Goal: Transaction & Acquisition: Obtain resource

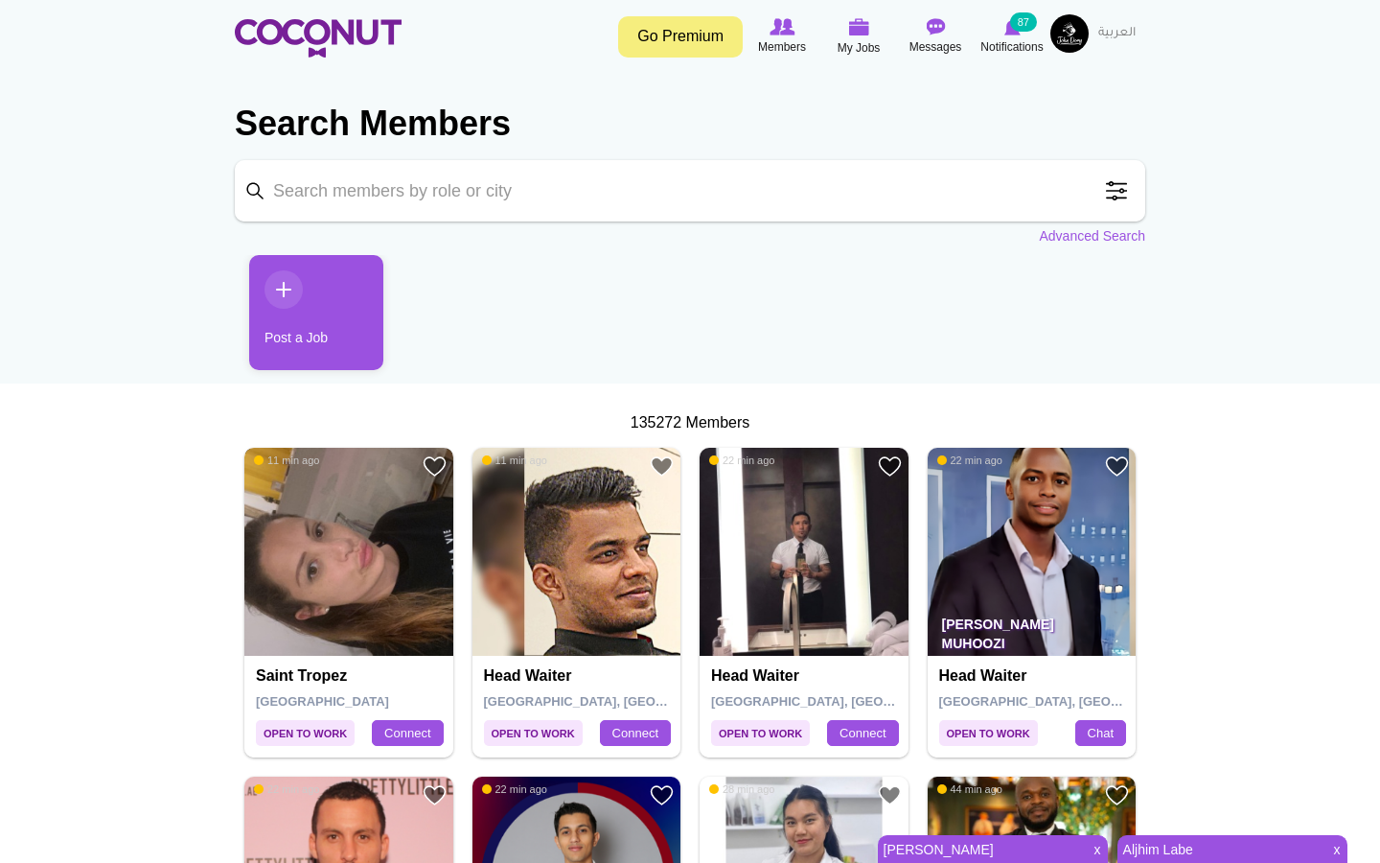
click at [334, 583] on img at bounding box center [348, 552] width 209 height 209
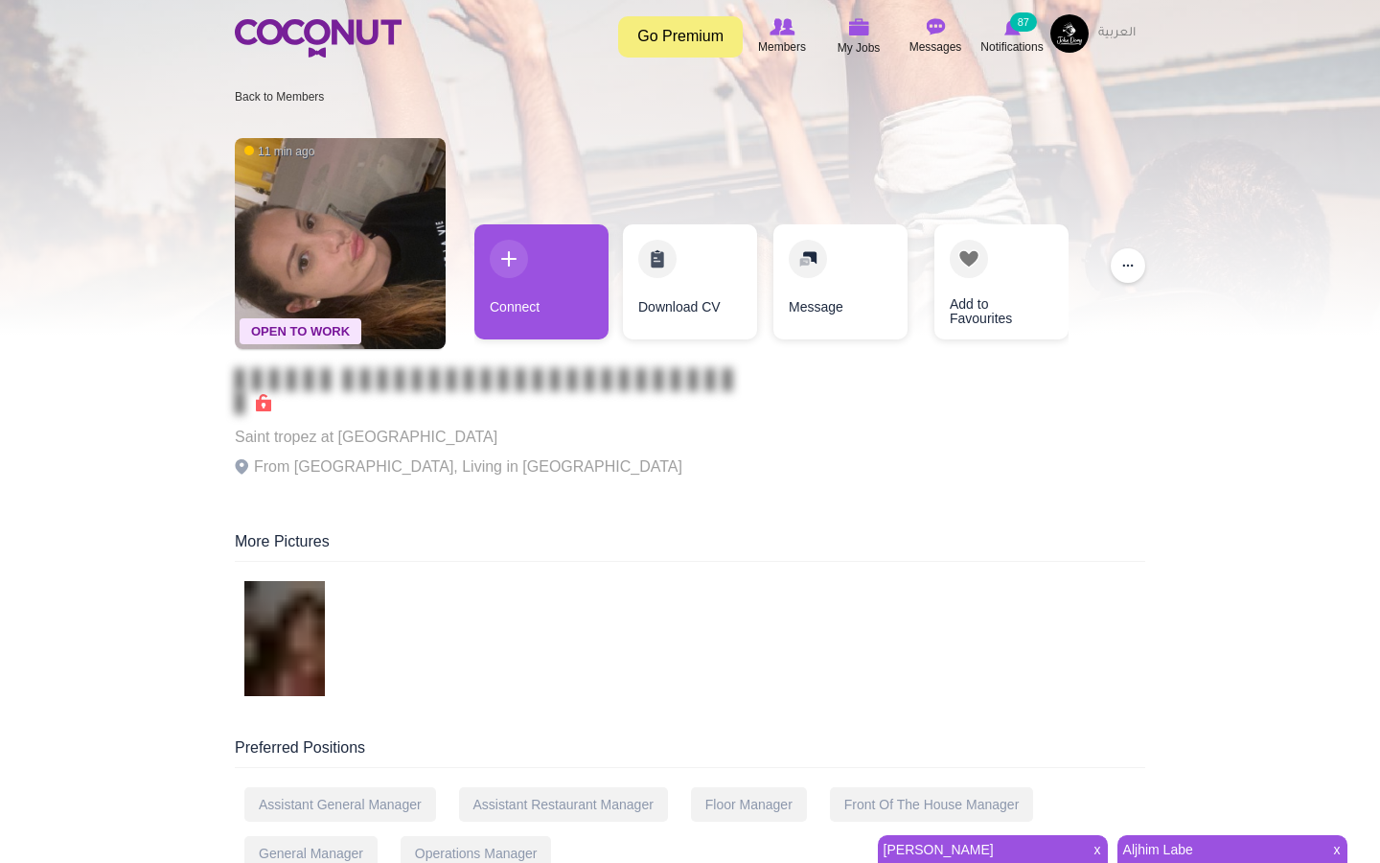
click at [1063, 37] on img at bounding box center [1070, 33] width 38 height 38
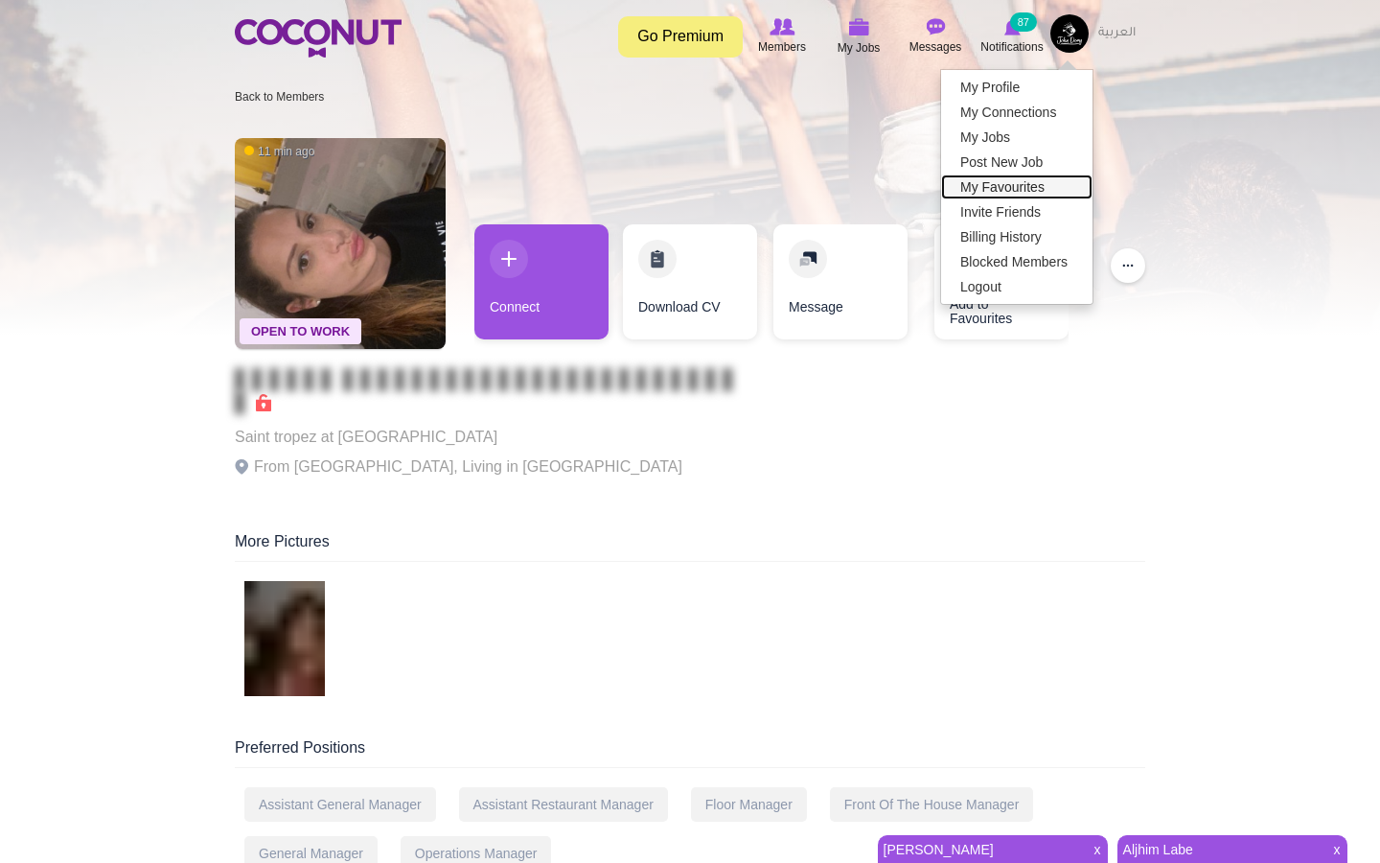
click at [994, 181] on link "My Favourites" at bounding box center [1016, 186] width 151 height 25
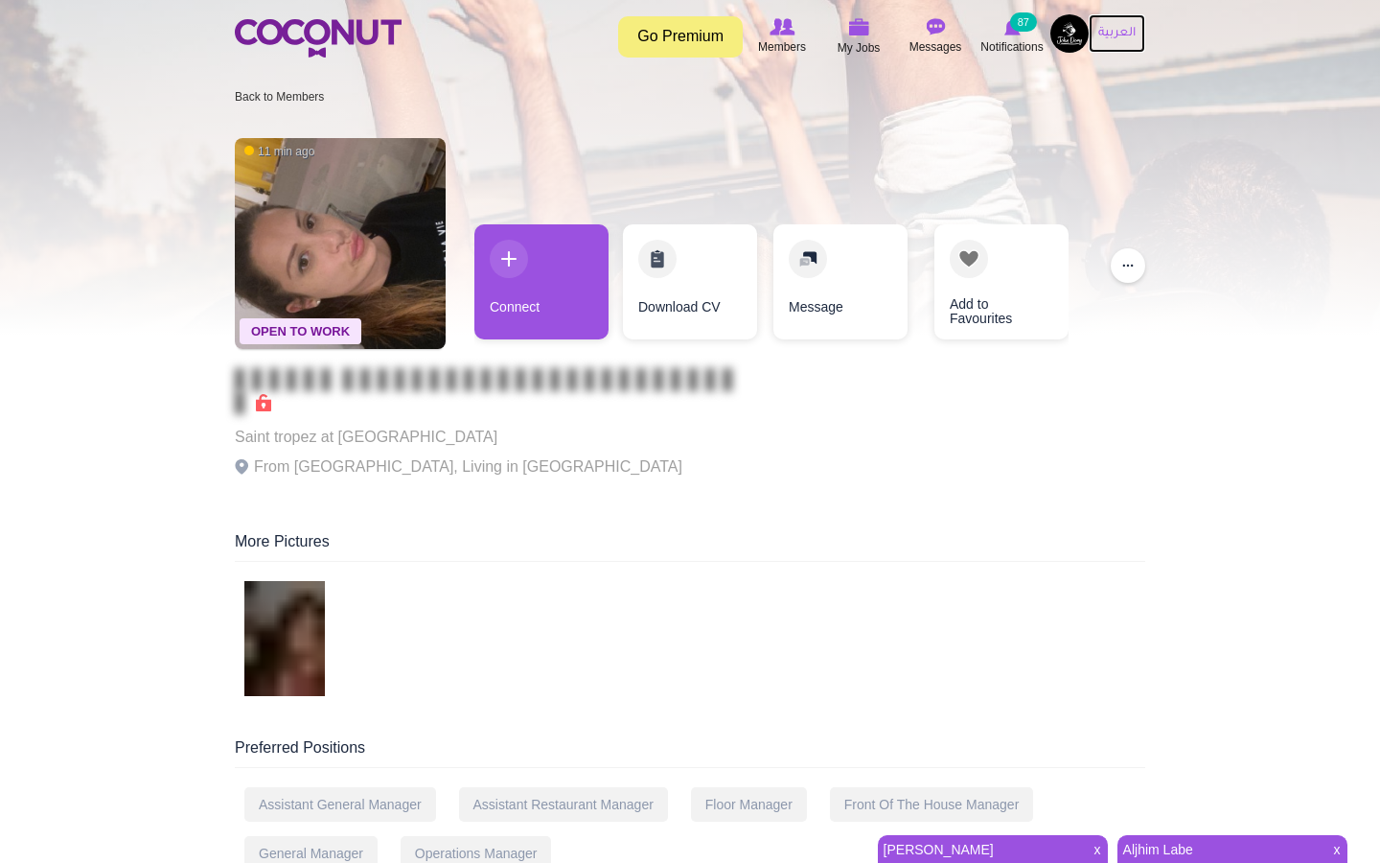
click at [1109, 18] on link "العربية" at bounding box center [1117, 33] width 57 height 38
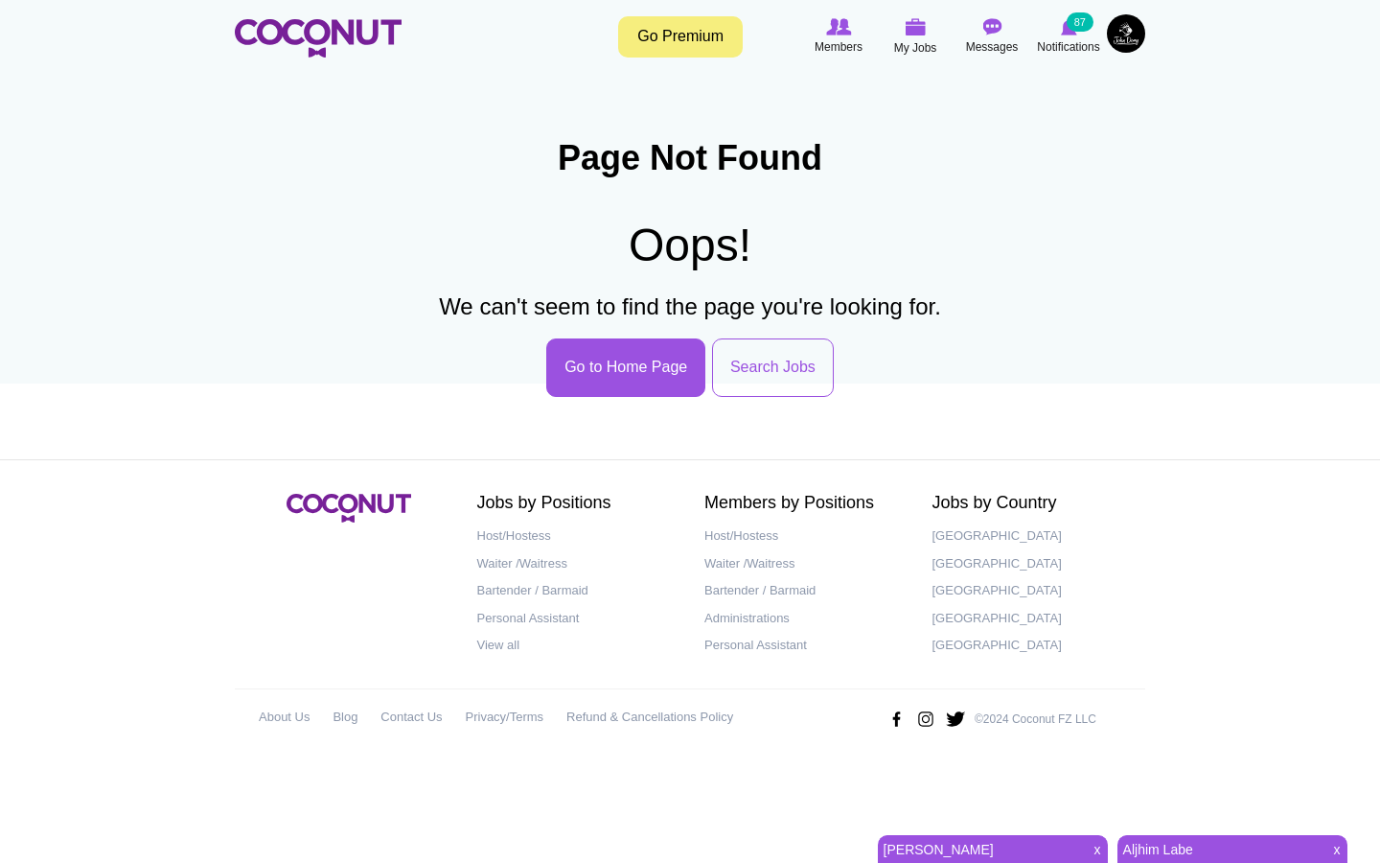
click at [1128, 45] on img at bounding box center [1126, 33] width 38 height 38
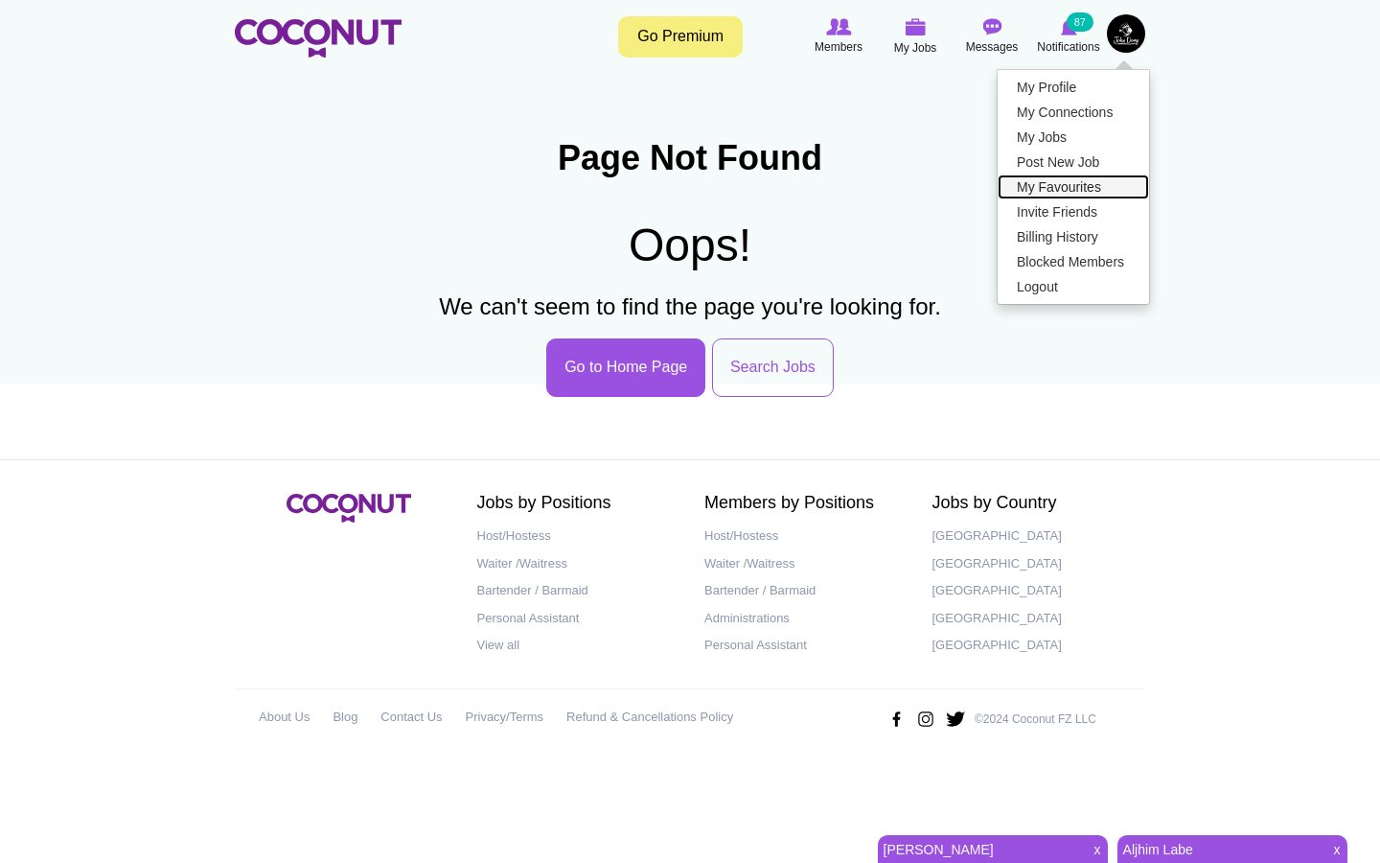
click at [1047, 185] on link "My Favourites" at bounding box center [1073, 186] width 151 height 25
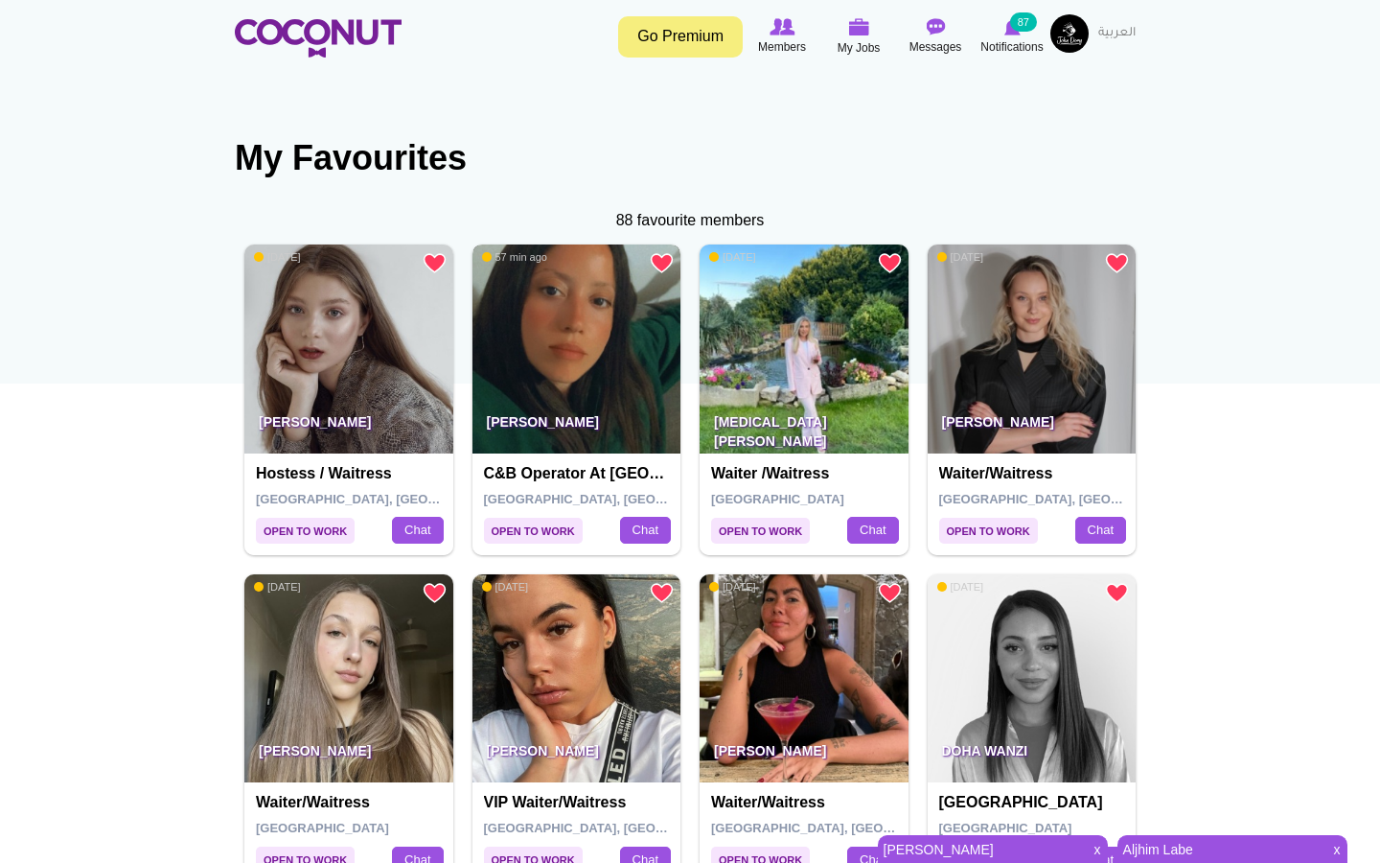
click at [529, 366] on img at bounding box center [577, 348] width 209 height 209
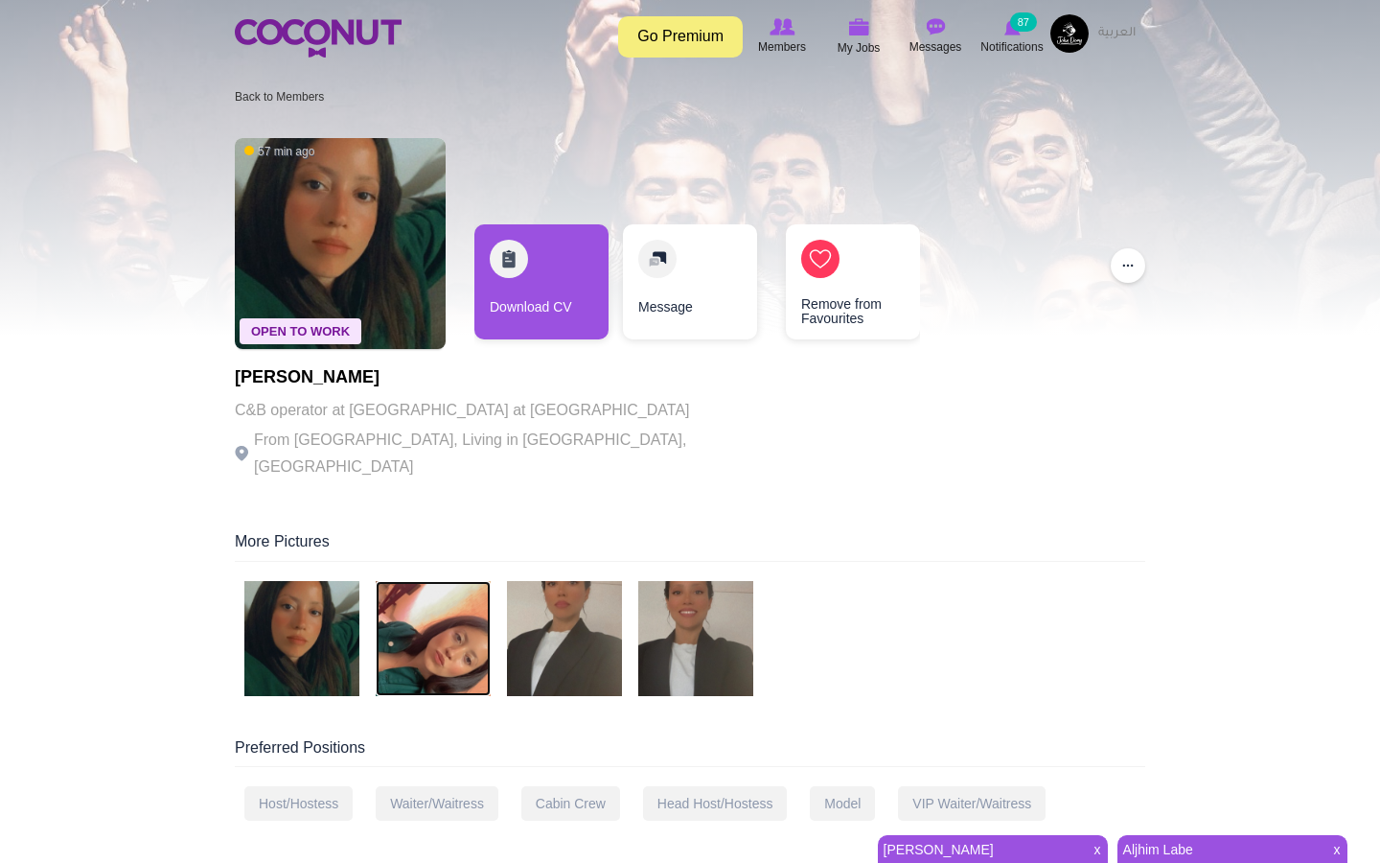
click at [449, 627] on img at bounding box center [433, 638] width 115 height 115
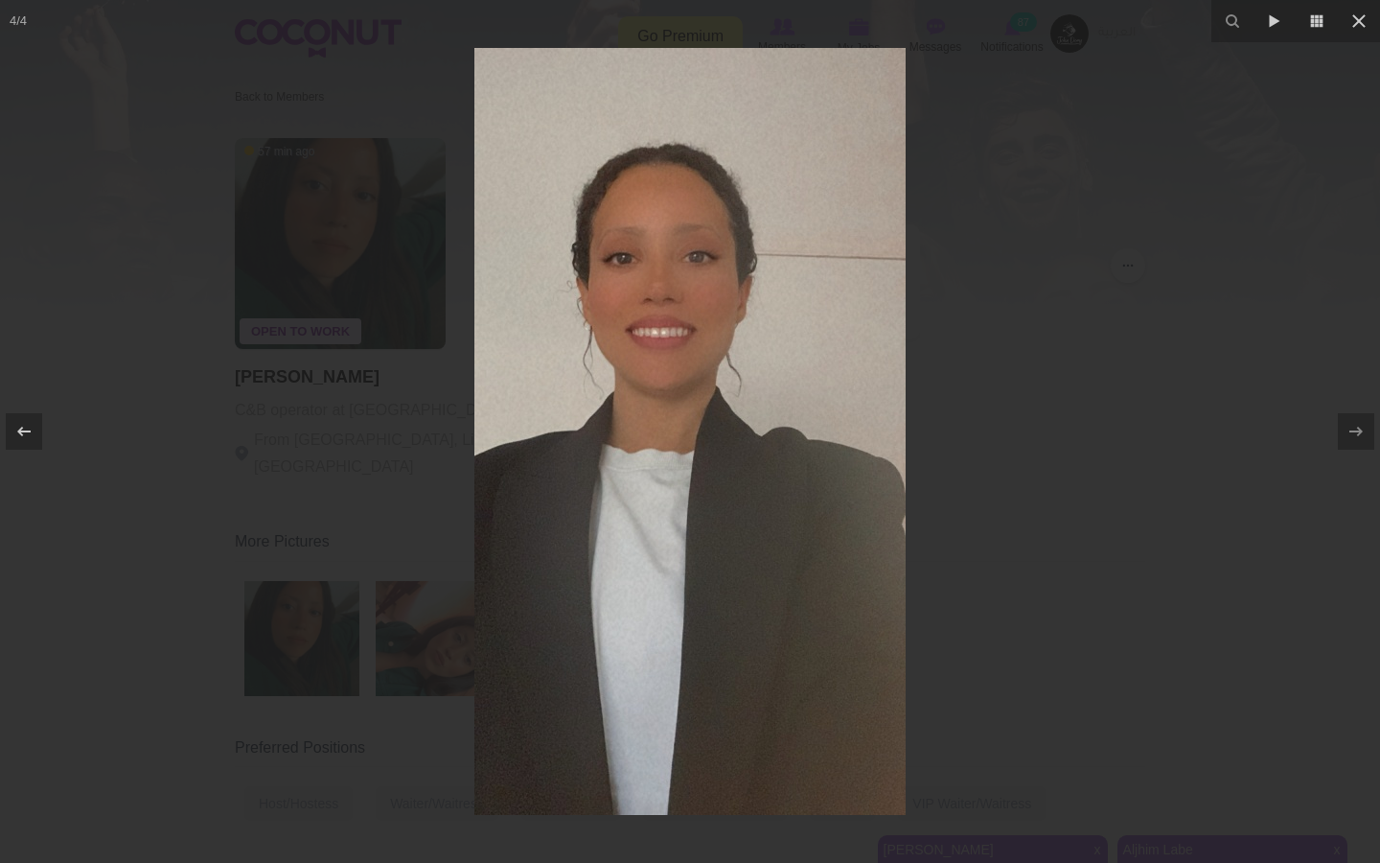
click at [1062, 438] on div at bounding box center [690, 431] width 1380 height 863
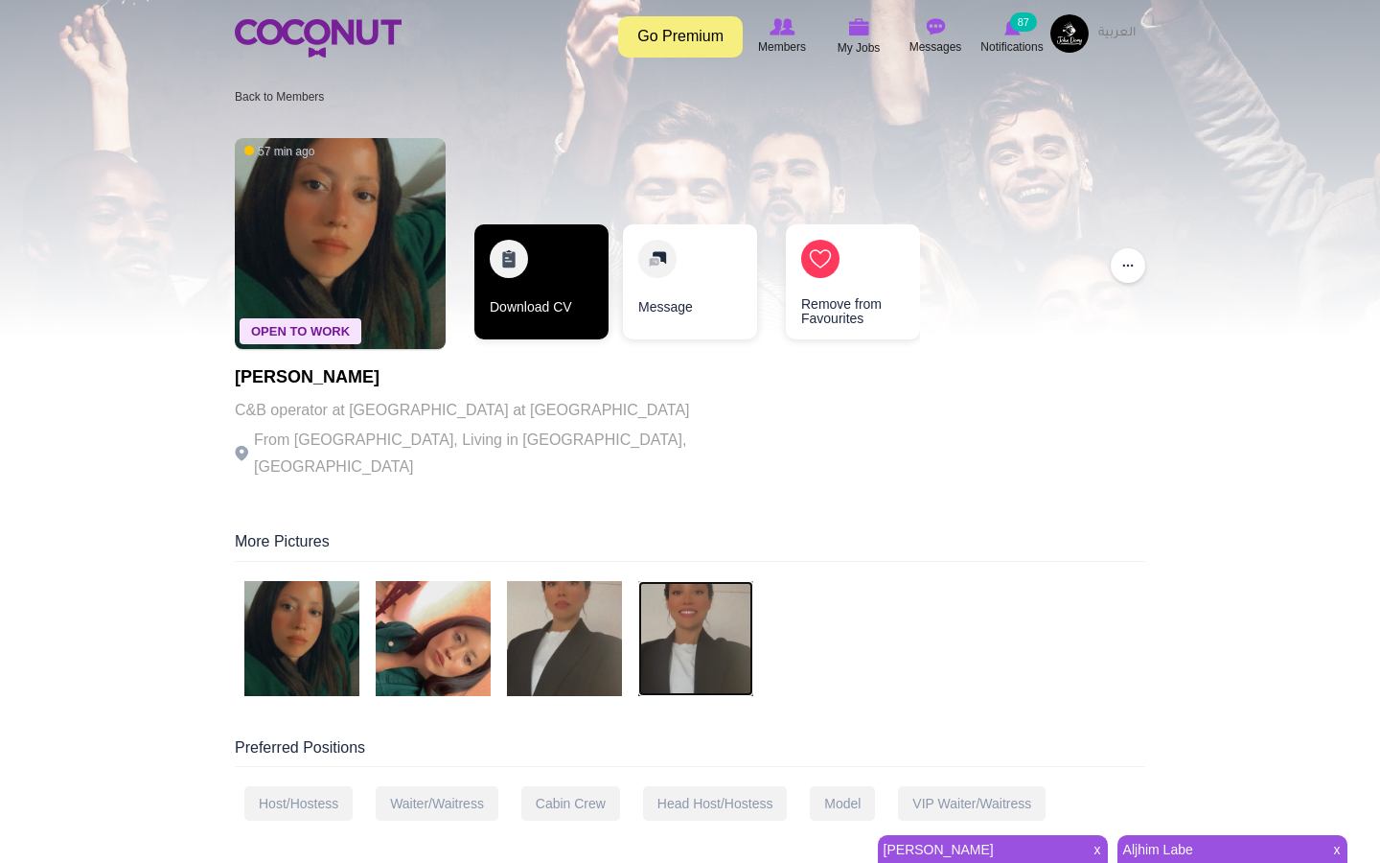
click at [511, 274] on link "Download CV" at bounding box center [542, 281] width 134 height 115
click at [518, 296] on link "Download CV" at bounding box center [542, 281] width 134 height 115
